Goal: Information Seeking & Learning: Learn about a topic

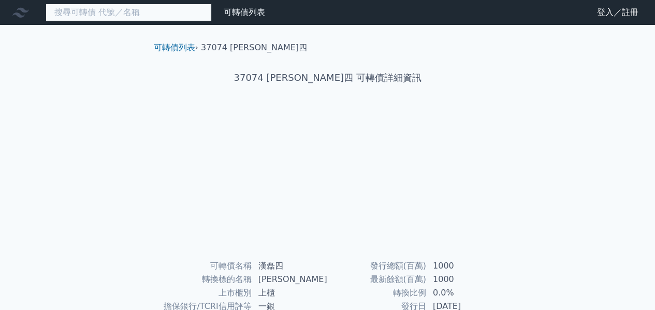
click at [159, 12] on input at bounding box center [129, 13] width 166 height 18
type input "3707"
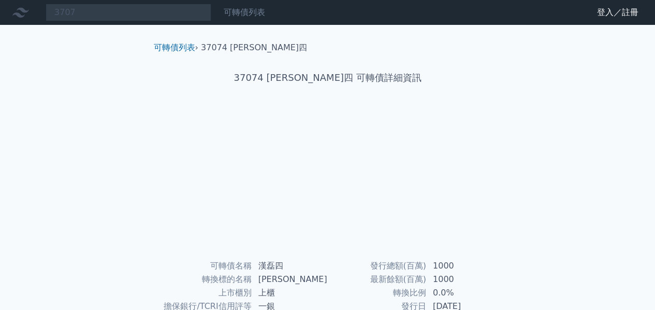
click at [252, 15] on link "可轉債列表" at bounding box center [244, 12] width 41 height 10
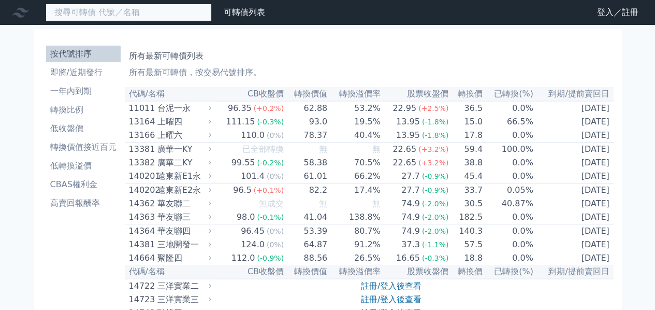
click at [133, 19] on input at bounding box center [129, 13] width 166 height 18
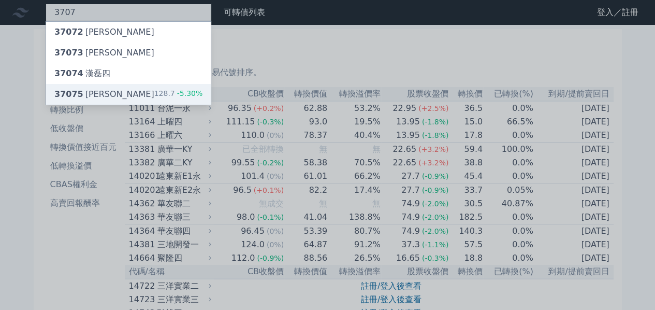
type input "3707"
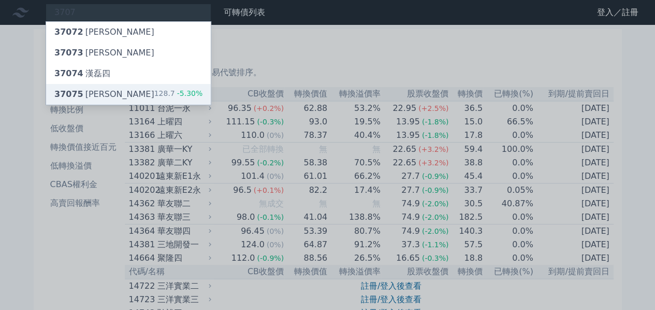
click at [111, 85] on div "37075 漢磊五 128.7 -5.30%" at bounding box center [128, 94] width 165 height 21
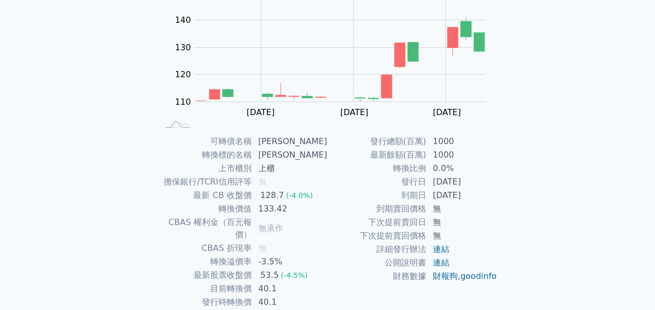
scroll to position [146, 0]
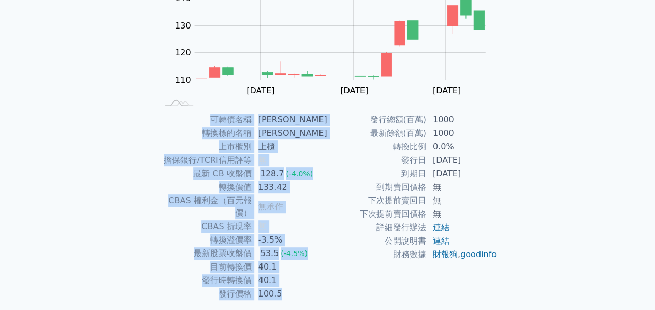
drag, startPoint x: 216, startPoint y: 118, endPoint x: 288, endPoint y: 285, distance: 182.4
click at [288, 285] on tbody "可轉債名稱 [PERSON_NAME] 轉換標的名稱 [PERSON_NAME] 上市櫃別 上櫃 擔保銀行/TCRI信用評等 無 最新 CB 收盤價 128.…" at bounding box center [243, 206] width 170 height 187
click at [288, 287] on td "100.5" at bounding box center [290, 293] width 76 height 13
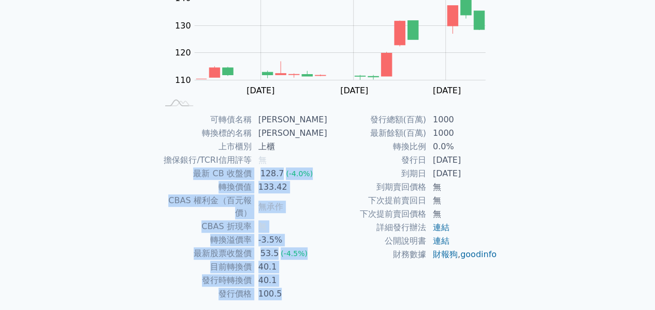
drag, startPoint x: 202, startPoint y: 172, endPoint x: 288, endPoint y: 277, distance: 135.8
click at [288, 277] on tbody "可轉債名稱 [PERSON_NAME] 轉換標的名稱 [PERSON_NAME] 上市櫃別 上櫃 擔保銀行/TCRI信用評等 無 最新 CB 收盤價 128.…" at bounding box center [243, 206] width 170 height 187
click at [288, 287] on td "100.5" at bounding box center [290, 293] width 76 height 13
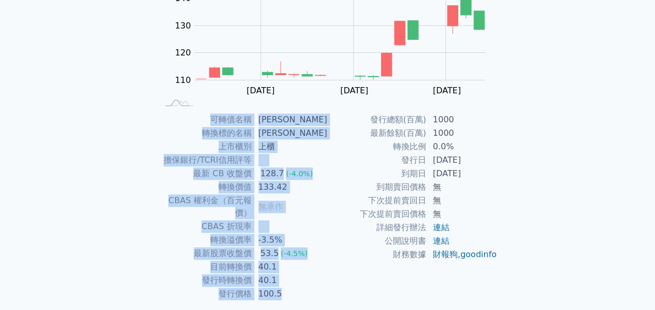
drag, startPoint x: 288, startPoint y: 277, endPoint x: 213, endPoint y: 121, distance: 173.0
click at [213, 121] on tbody "可轉債名稱 [PERSON_NAME] 轉換標的名稱 [PERSON_NAME] 上市櫃別 上櫃 擔保銀行/TCRI信用評等 無 最新 CB 收盤價 128.…" at bounding box center [243, 206] width 170 height 187
click at [213, 121] on td "可轉債名稱" at bounding box center [205, 119] width 94 height 13
drag, startPoint x: 213, startPoint y: 121, endPoint x: 277, endPoint y: 283, distance: 173.7
click at [277, 283] on tbody "可轉債名稱 [PERSON_NAME] 轉換標的名稱 [PERSON_NAME] 上市櫃別 上櫃 擔保銀行/TCRI信用評等 無 最新 CB 收盤價 128.…" at bounding box center [243, 206] width 170 height 187
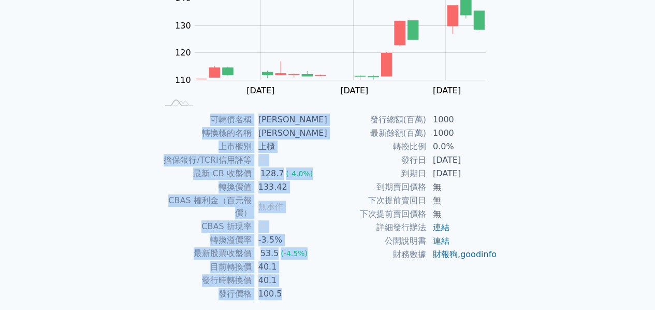
click at [277, 287] on td "100.5" at bounding box center [290, 293] width 76 height 13
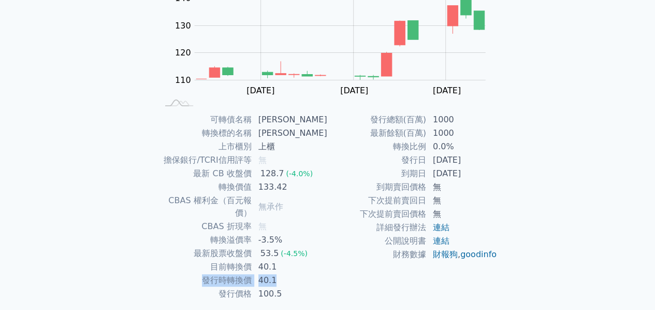
drag, startPoint x: 210, startPoint y: 267, endPoint x: 285, endPoint y: 269, distance: 74.6
click at [285, 273] on tr "發行時轉換價 40.1" at bounding box center [243, 279] width 170 height 13
click at [285, 273] on td "40.1" at bounding box center [290, 279] width 76 height 13
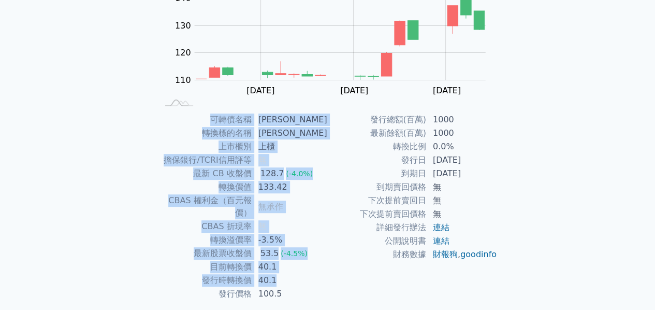
drag, startPoint x: 285, startPoint y: 269, endPoint x: 217, endPoint y: 119, distance: 164.3
click at [217, 119] on tbody "可轉債名稱 [PERSON_NAME] 轉換標的名稱 [PERSON_NAME] 上市櫃別 上櫃 擔保銀行/TCRI信用評等 無 最新 CB 收盤價 128.…" at bounding box center [243, 206] width 170 height 187
click at [217, 119] on td "可轉債名稱" at bounding box center [205, 119] width 94 height 13
drag, startPoint x: 217, startPoint y: 119, endPoint x: 284, endPoint y: 278, distance: 172.4
click at [284, 278] on tbody "可轉債名稱 [PERSON_NAME] 轉換標的名稱 [PERSON_NAME] 上市櫃別 上櫃 擔保銀行/TCRI信用評等 無 最新 CB 收盤價 128.…" at bounding box center [243, 206] width 170 height 187
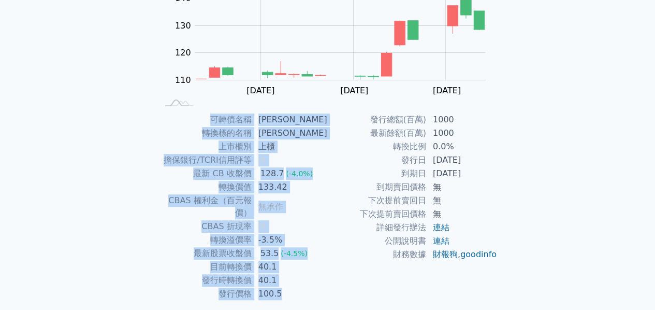
click at [284, 287] on td "100.5" at bounding box center [290, 293] width 76 height 13
